Goal: Check status: Check status

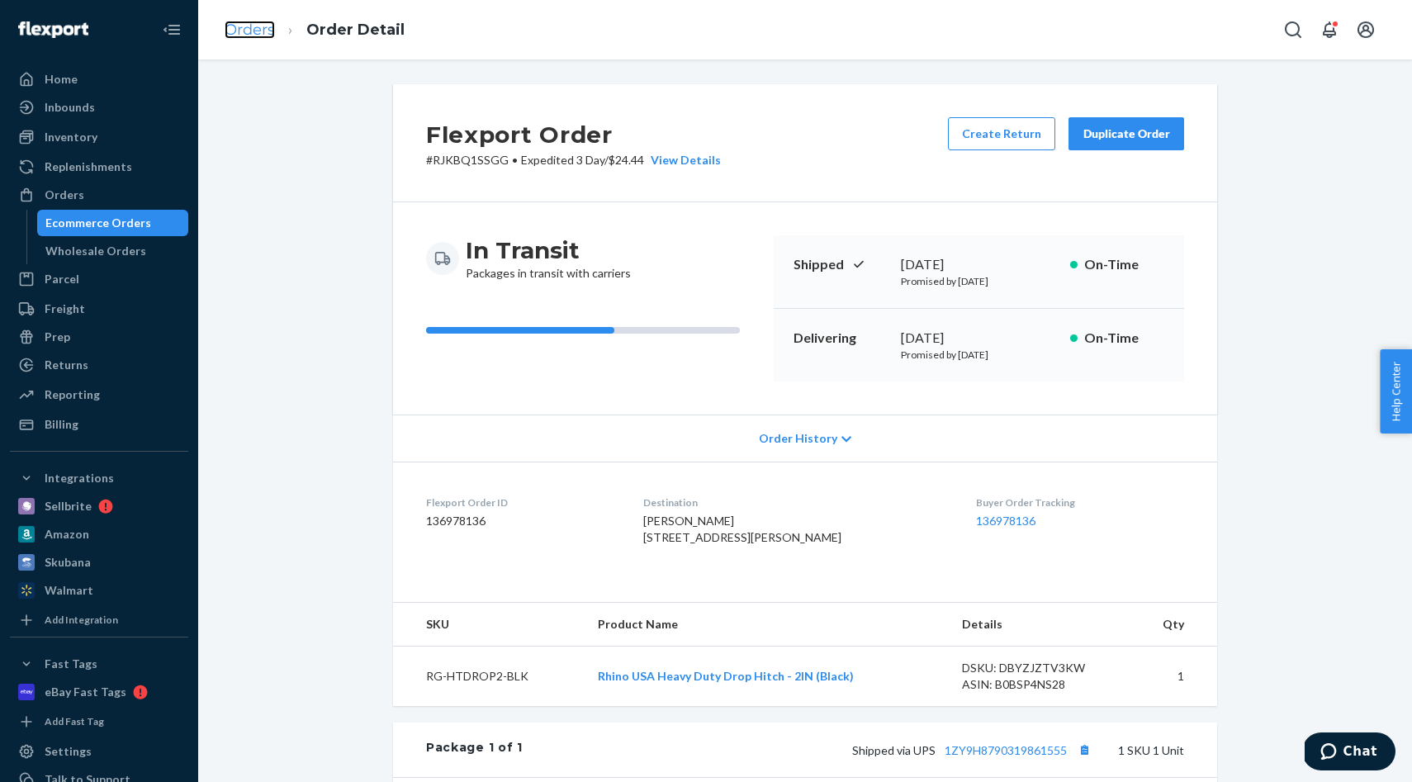
click at [244, 27] on link "Orders" at bounding box center [250, 30] width 50 height 18
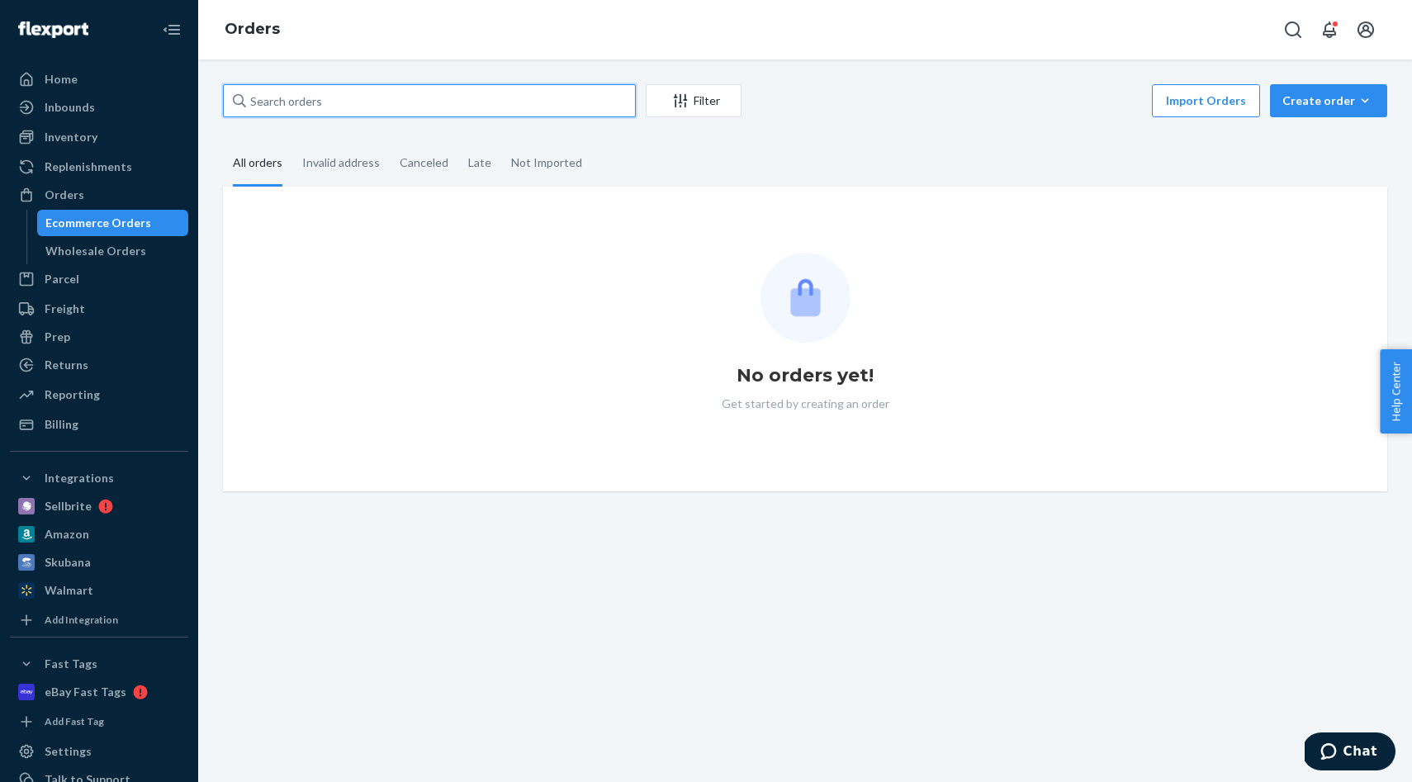
click at [410, 114] on input "text" at bounding box center [429, 100] width 413 height 33
paste input "CS655075"
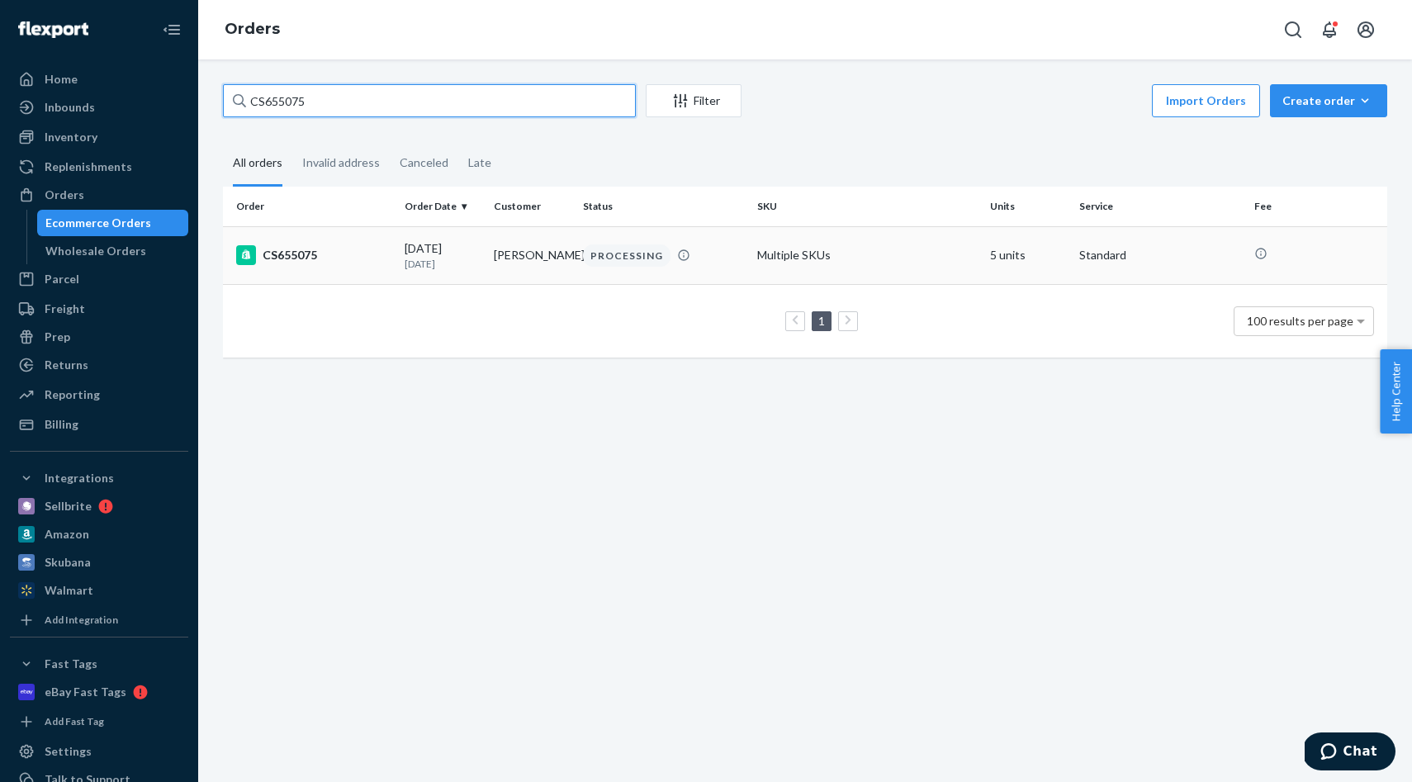
type input "CS655075"
click at [661, 272] on td "PROCESSING" at bounding box center [663, 255] width 175 height 58
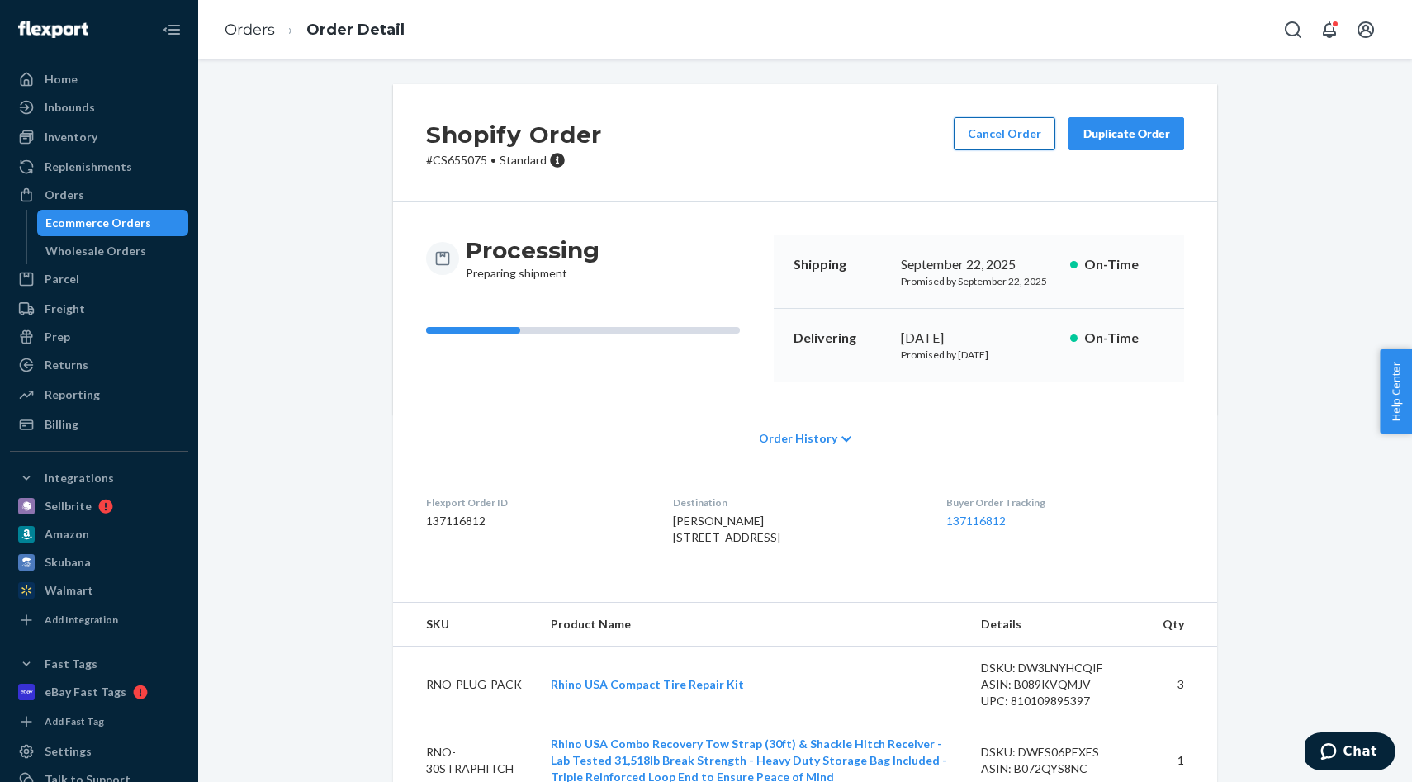
click at [1016, 136] on button "Cancel Order" at bounding box center [1005, 133] width 102 height 33
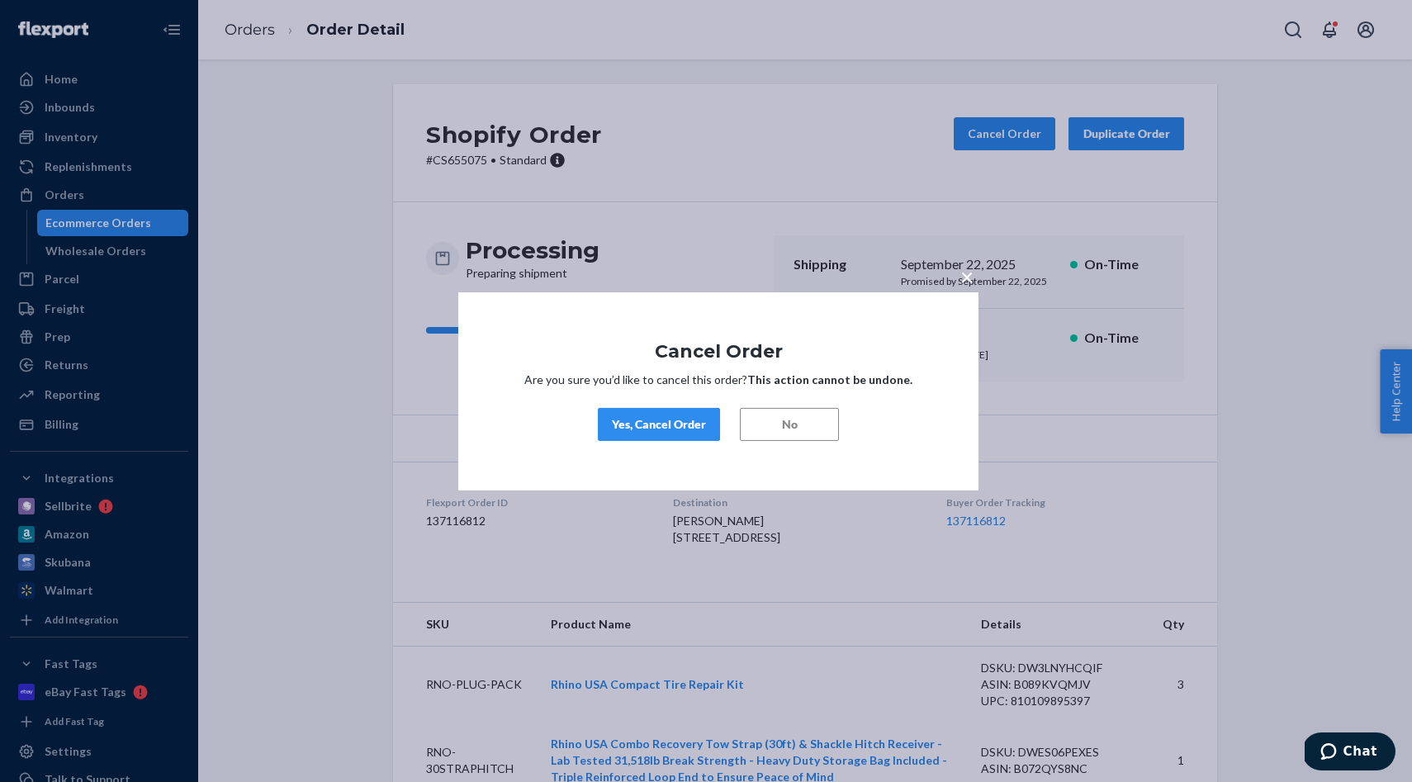
click at [675, 430] on div "Yes, Cancel Order" at bounding box center [659, 424] width 94 height 17
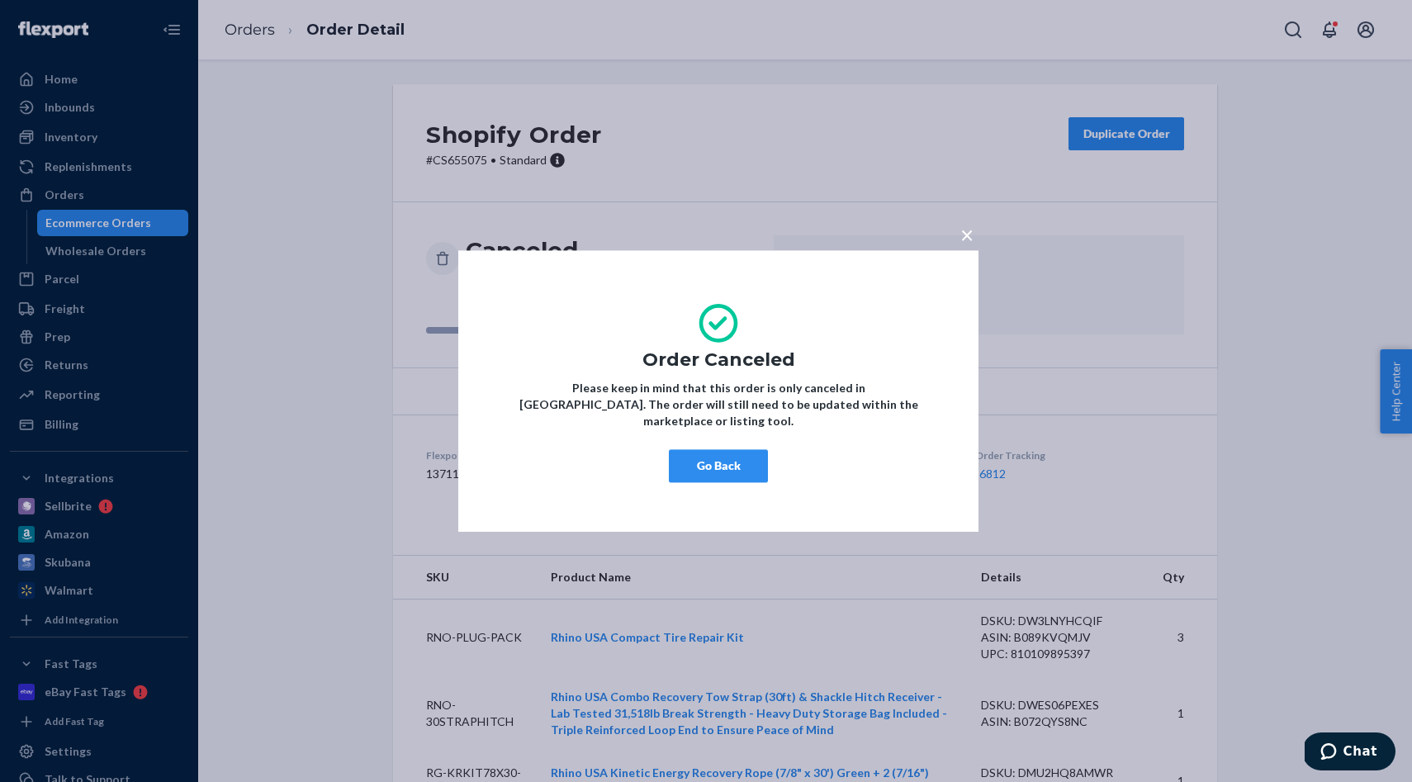
click at [961, 240] on span "×" at bounding box center [966, 234] width 13 height 28
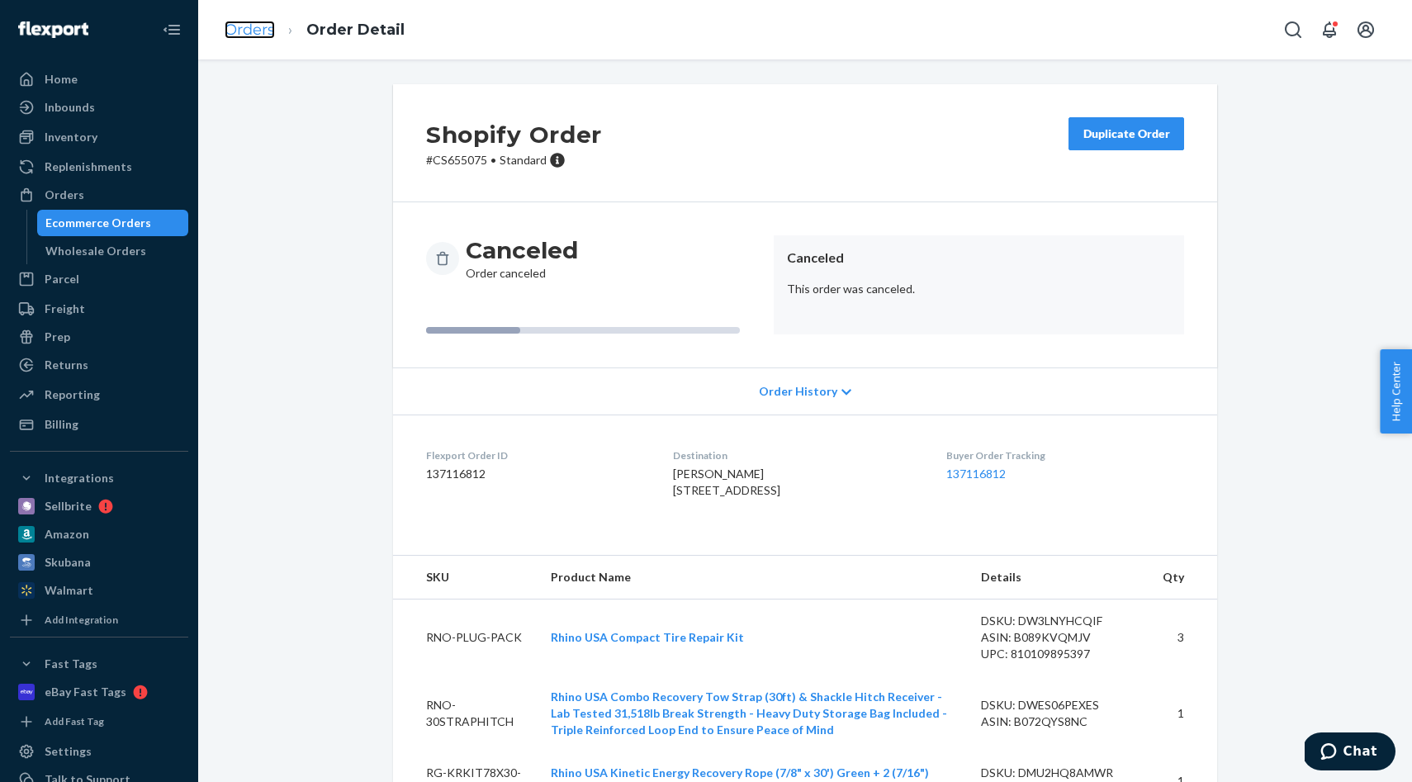
click at [236, 29] on link "Orders" at bounding box center [250, 30] width 50 height 18
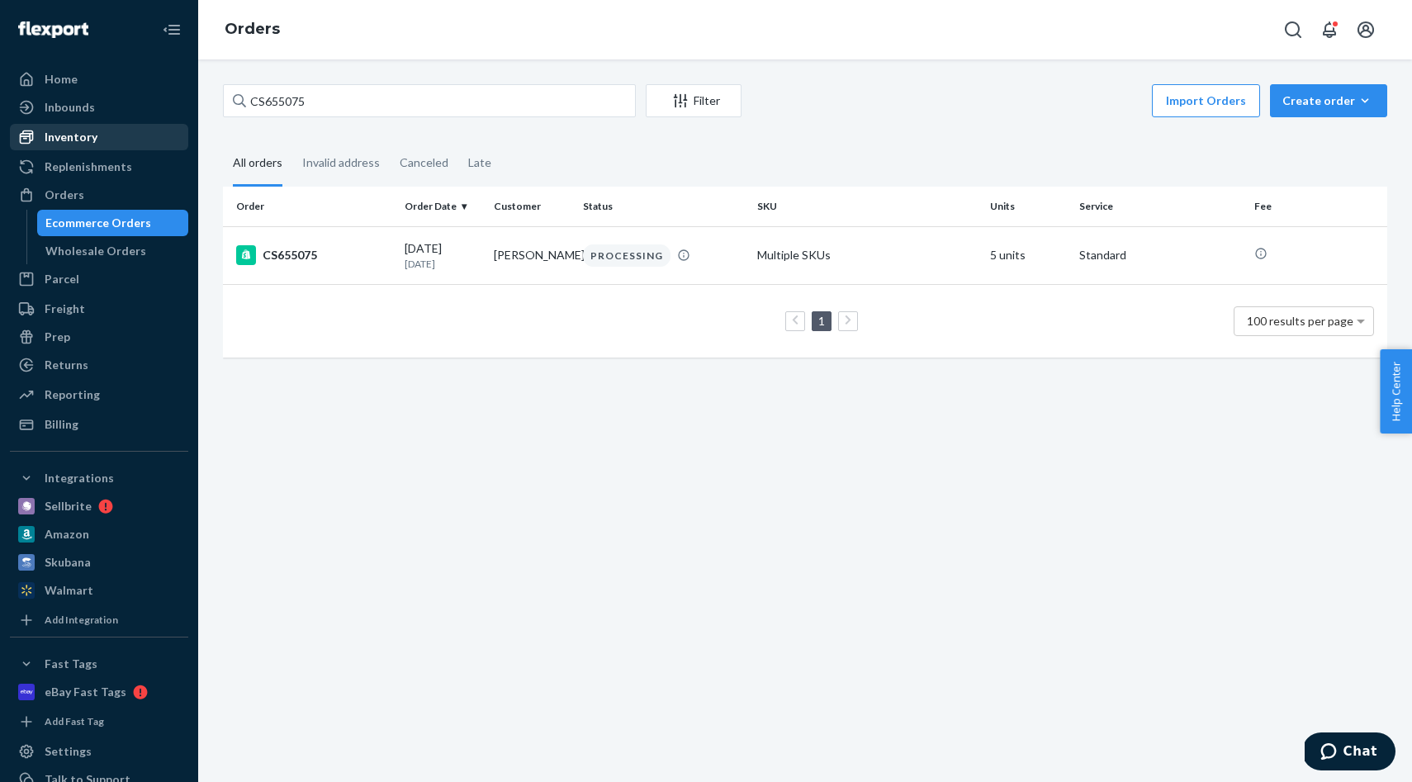
click at [86, 140] on div "Inventory" at bounding box center [71, 137] width 53 height 17
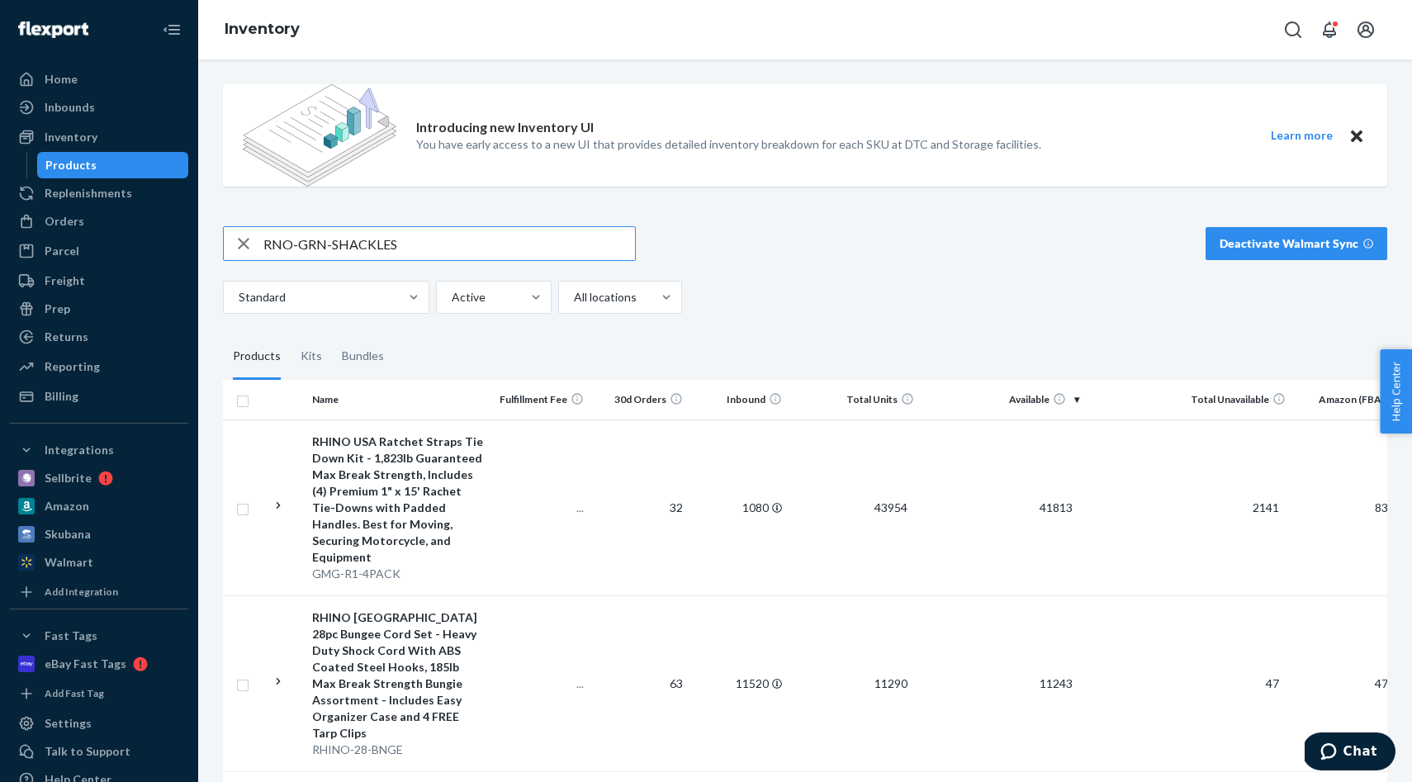
type input "RNO-GRN-SHACKLES"
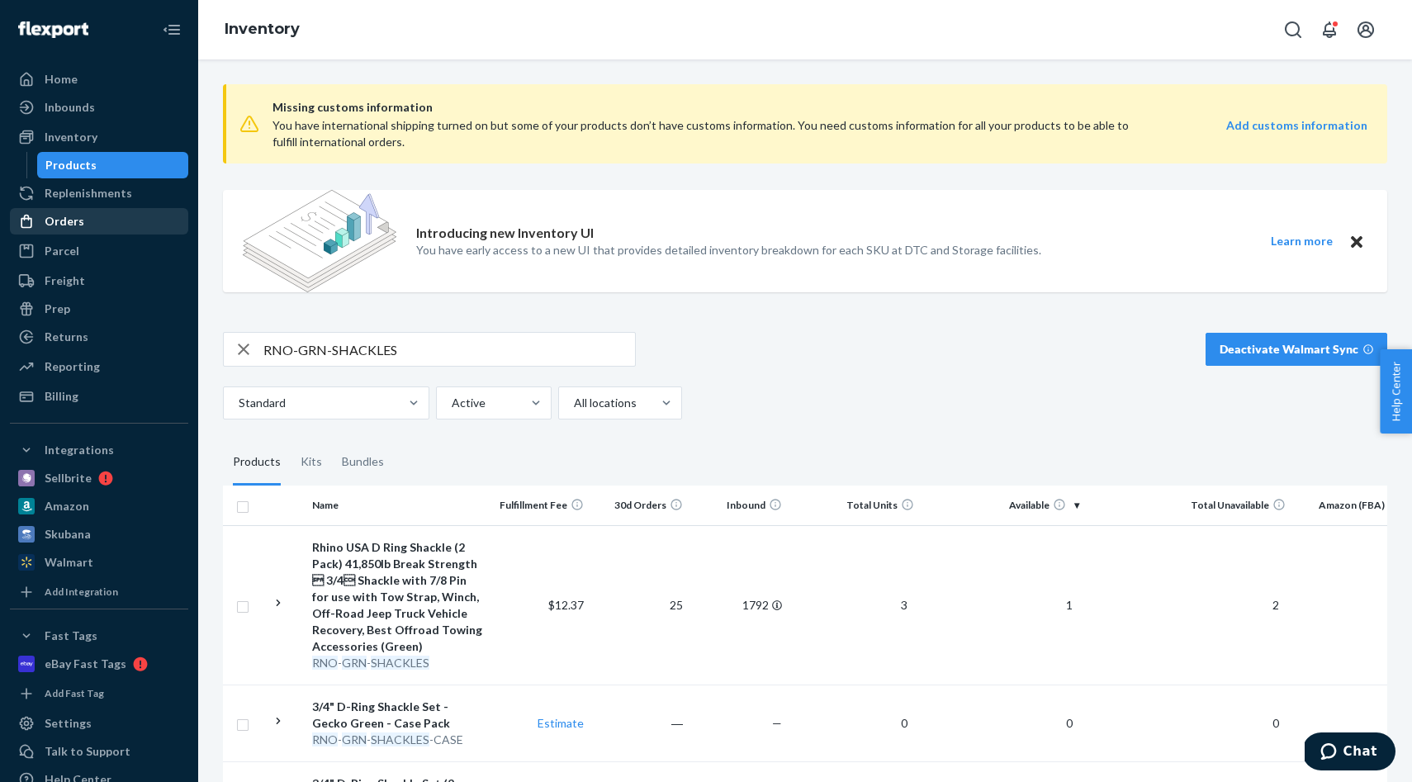
click at [103, 223] on div "Orders" at bounding box center [99, 221] width 175 height 23
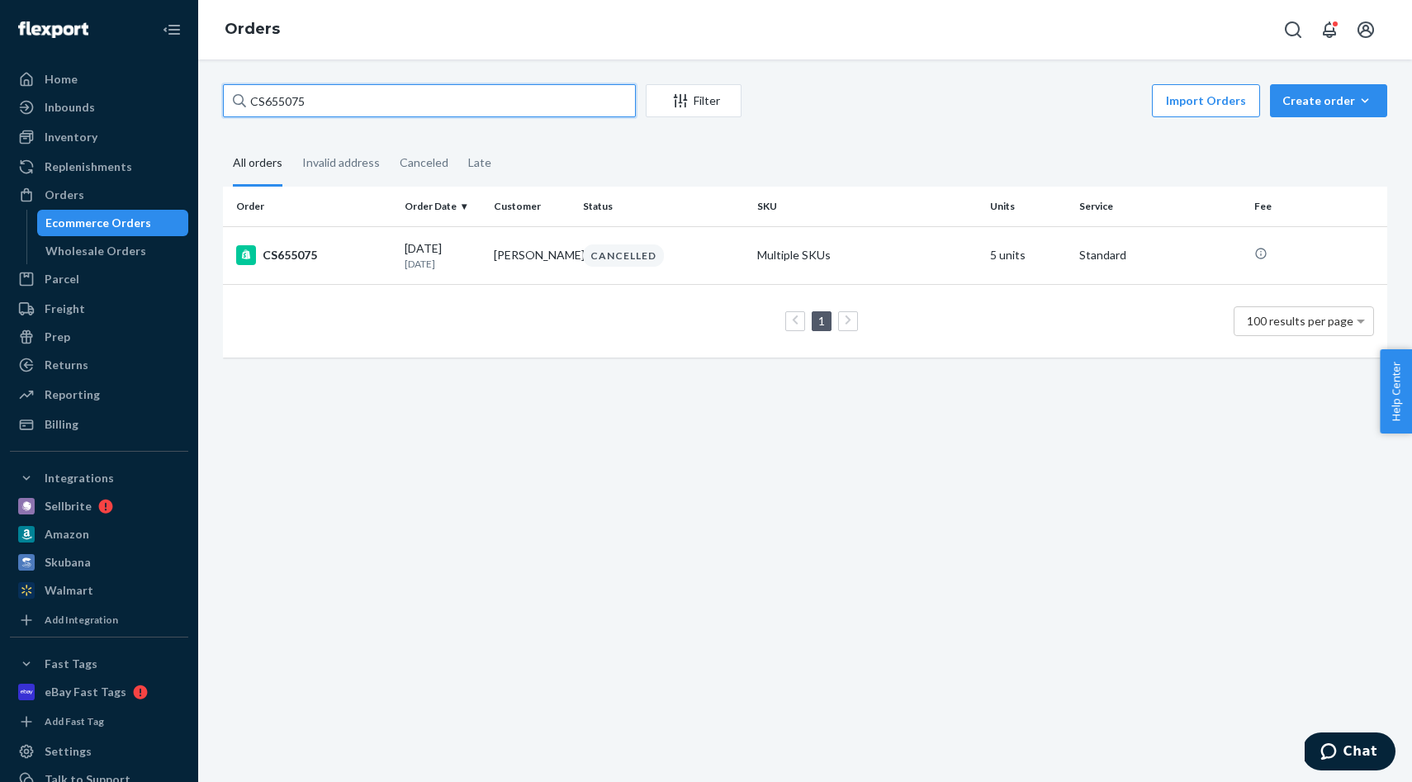
click at [356, 107] on input "CS655075" at bounding box center [429, 100] width 413 height 33
paste input "#RNO564569202"
paste input "[PERSON_NAME]"
type input "[PERSON_NAME]"
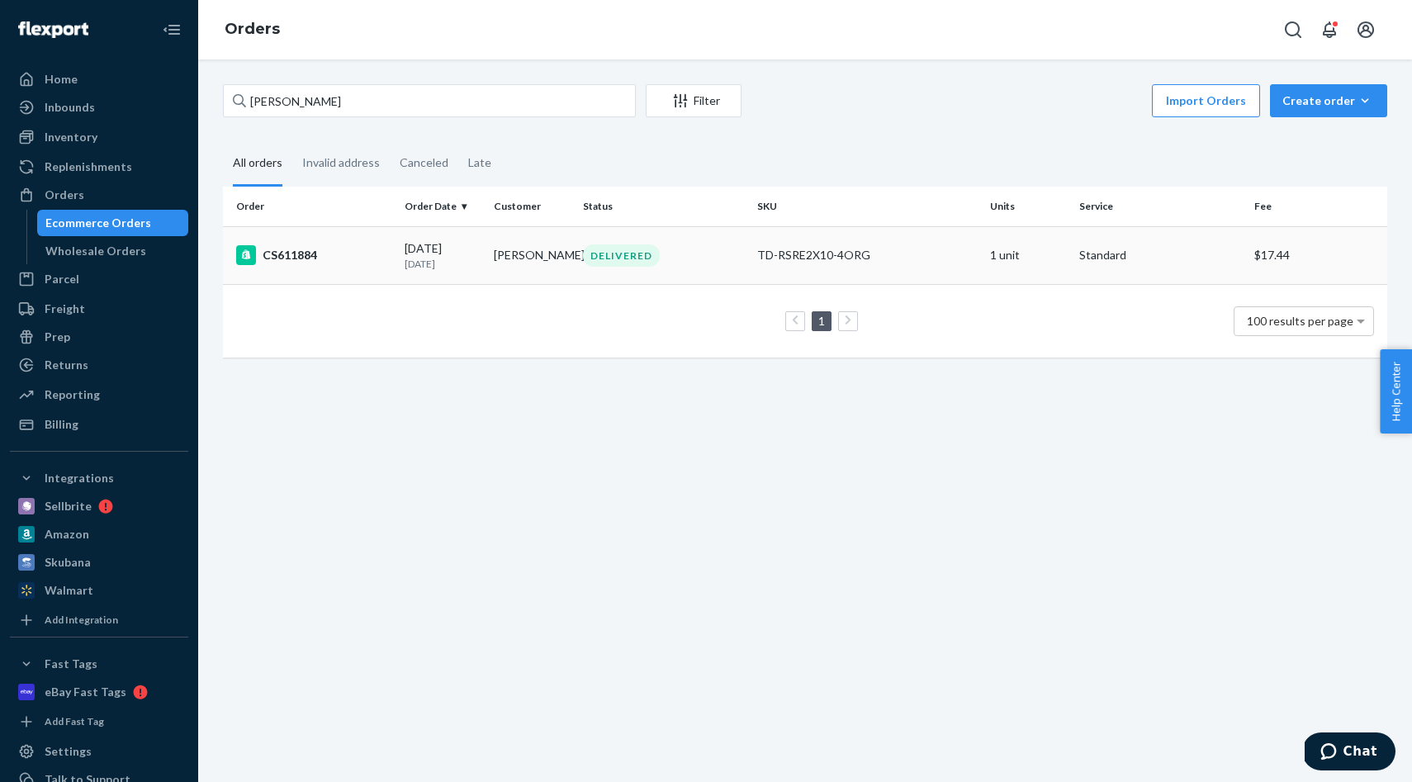
click at [547, 272] on td "[PERSON_NAME]" at bounding box center [531, 255] width 89 height 58
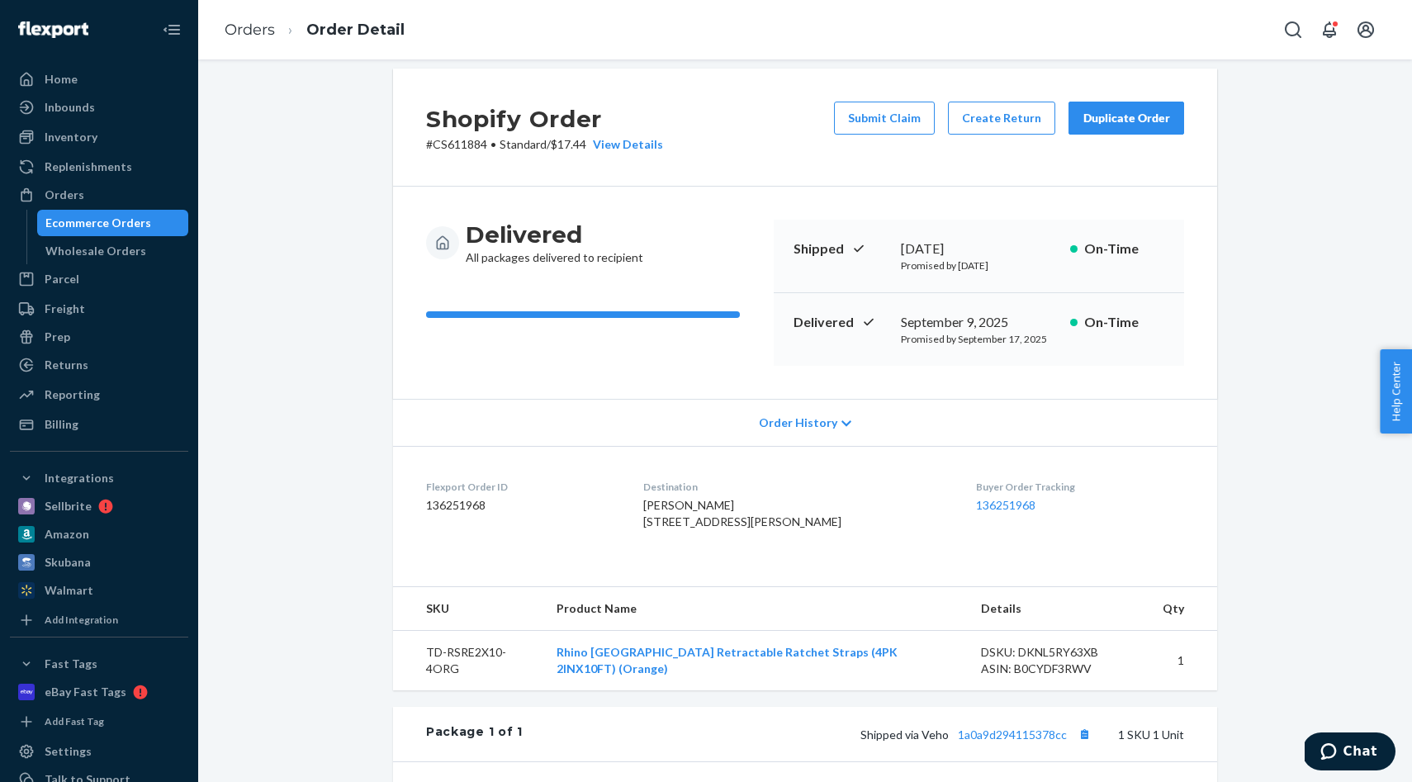
scroll to position [19, 0]
